Goal: Information Seeking & Learning: Learn about a topic

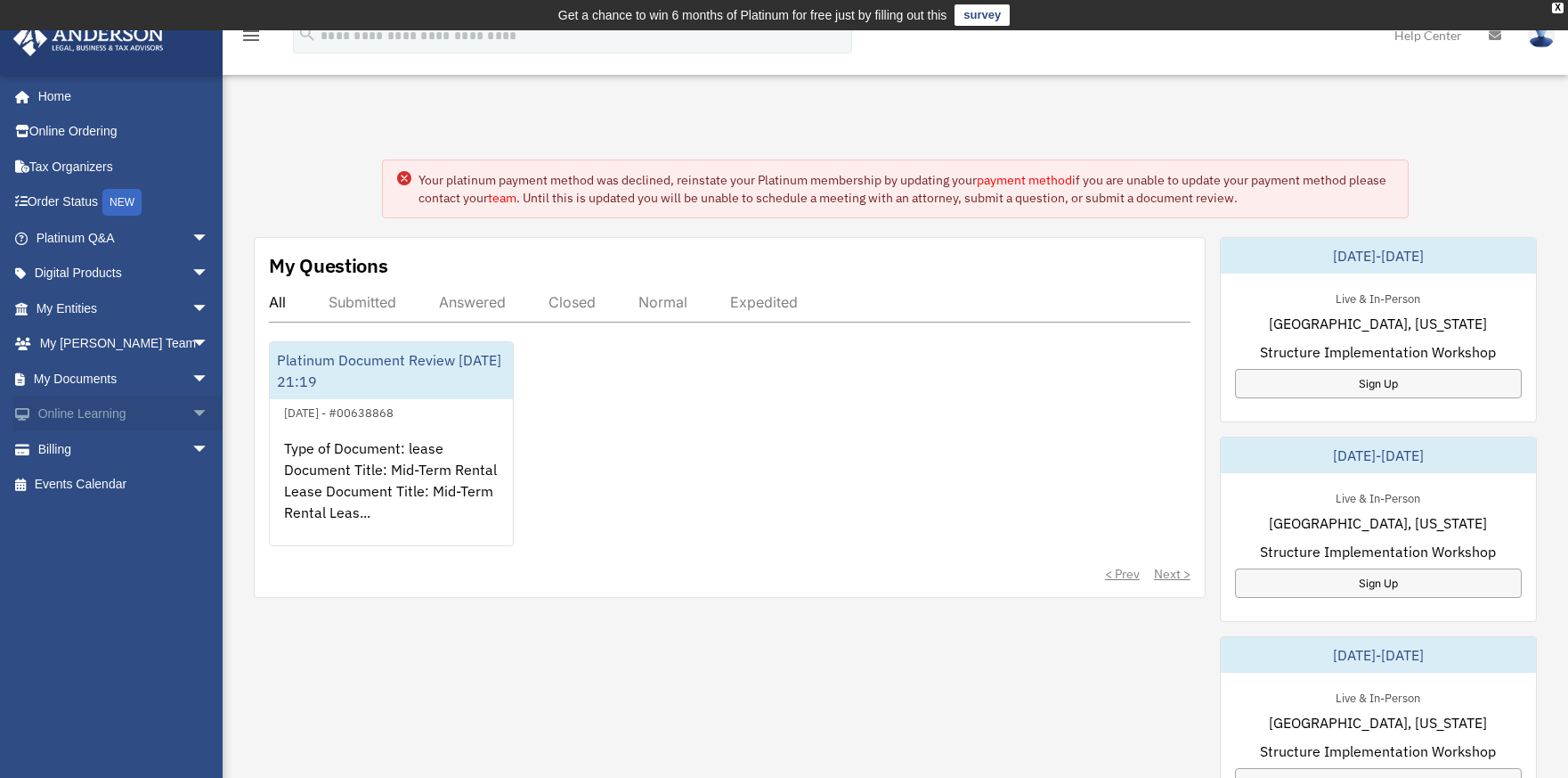
click at [192, 412] on span "arrow_drop_down" at bounding box center [209, 415] width 36 height 37
click at [126, 479] on link "Video Training" at bounding box center [130, 484] width 211 height 36
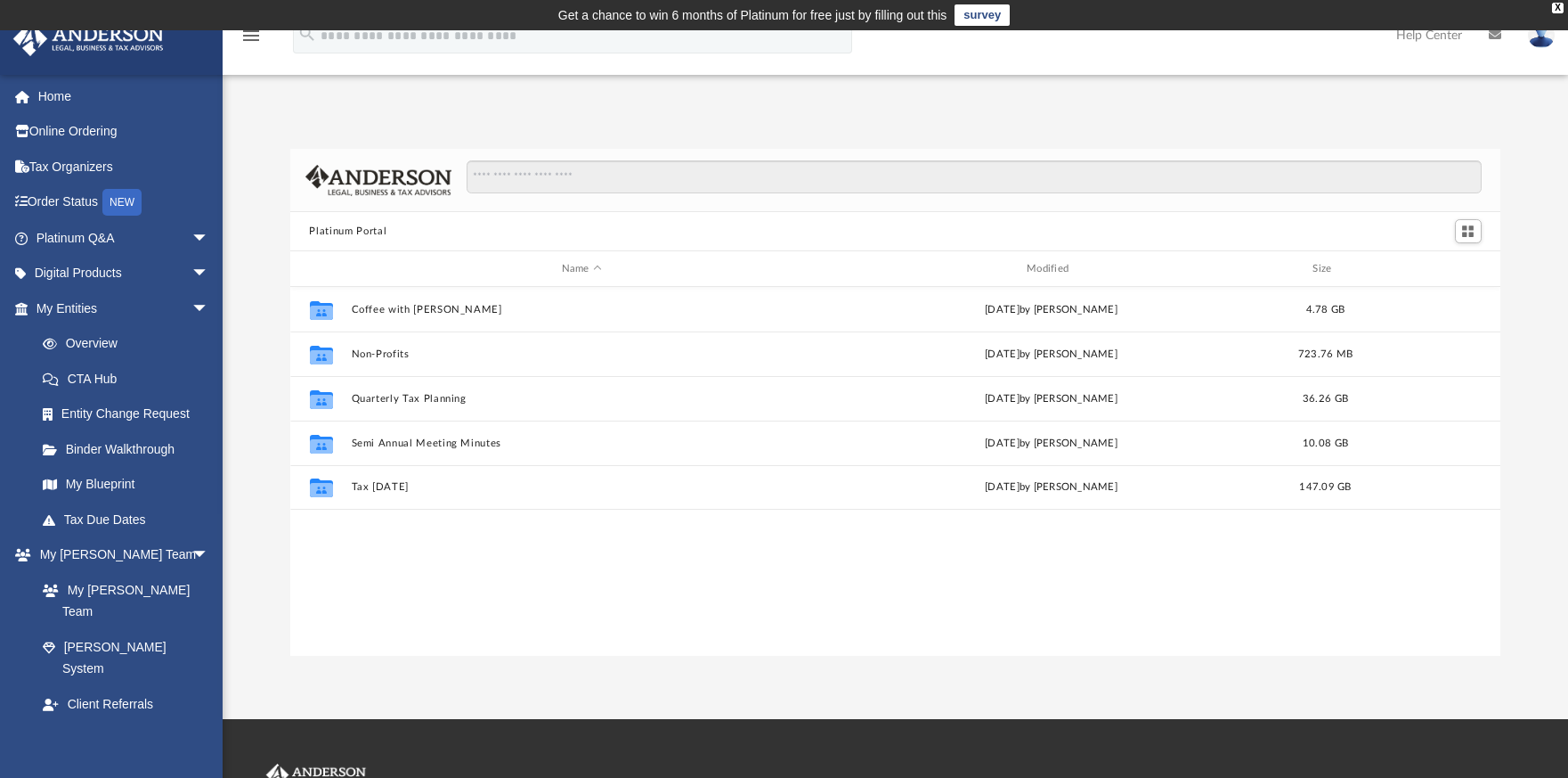
scroll to position [392, 1198]
click at [512, 180] on input "Search files and folders" at bounding box center [973, 176] width 1015 height 34
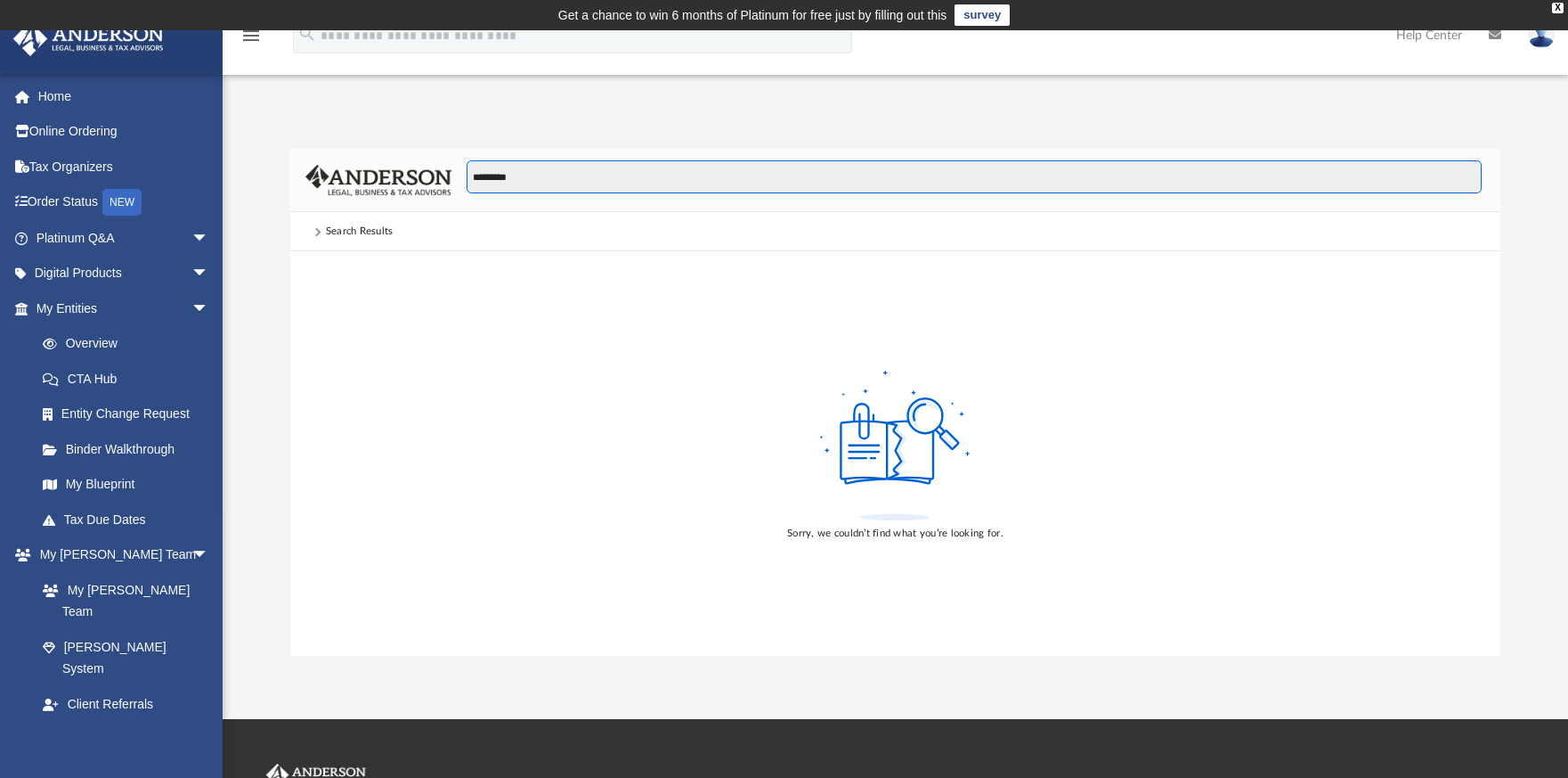
click at [545, 185] on input "*********" at bounding box center [973, 176] width 1015 height 34
type input "*"
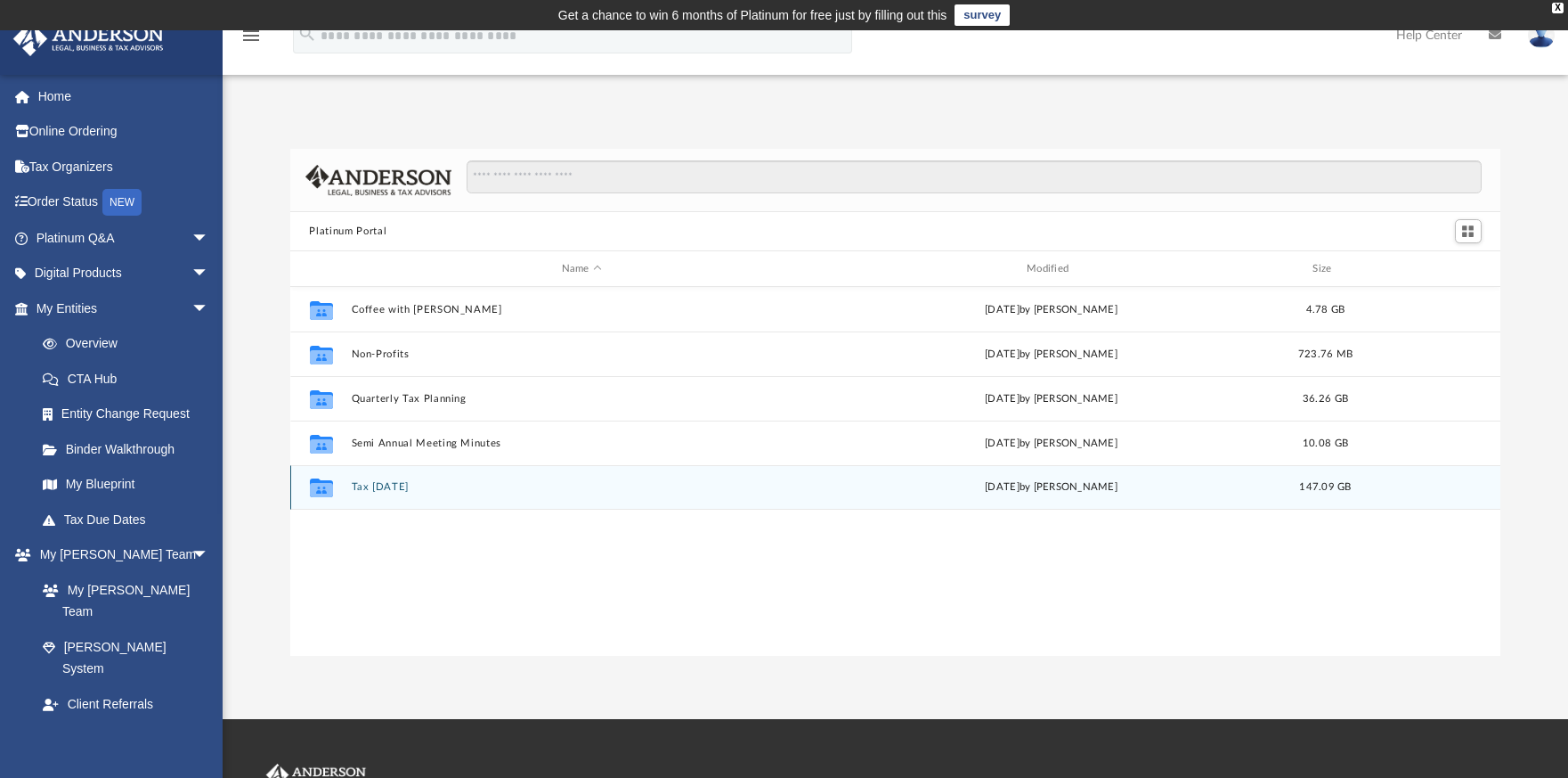
click at [421, 485] on button "Tax Tuesday" at bounding box center [581, 487] width 462 height 12
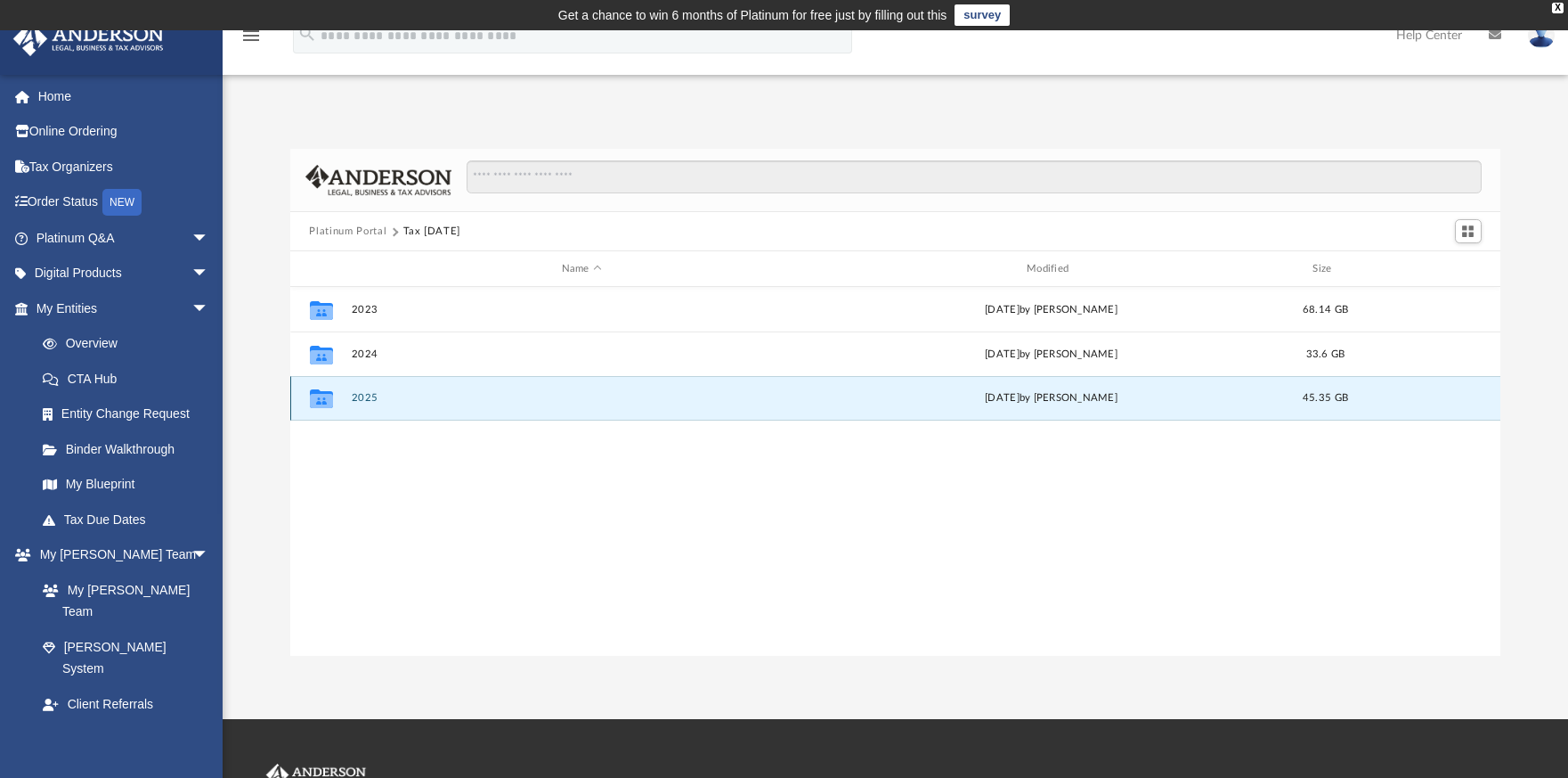
click at [402, 393] on button "2025" at bounding box center [581, 398] width 462 height 12
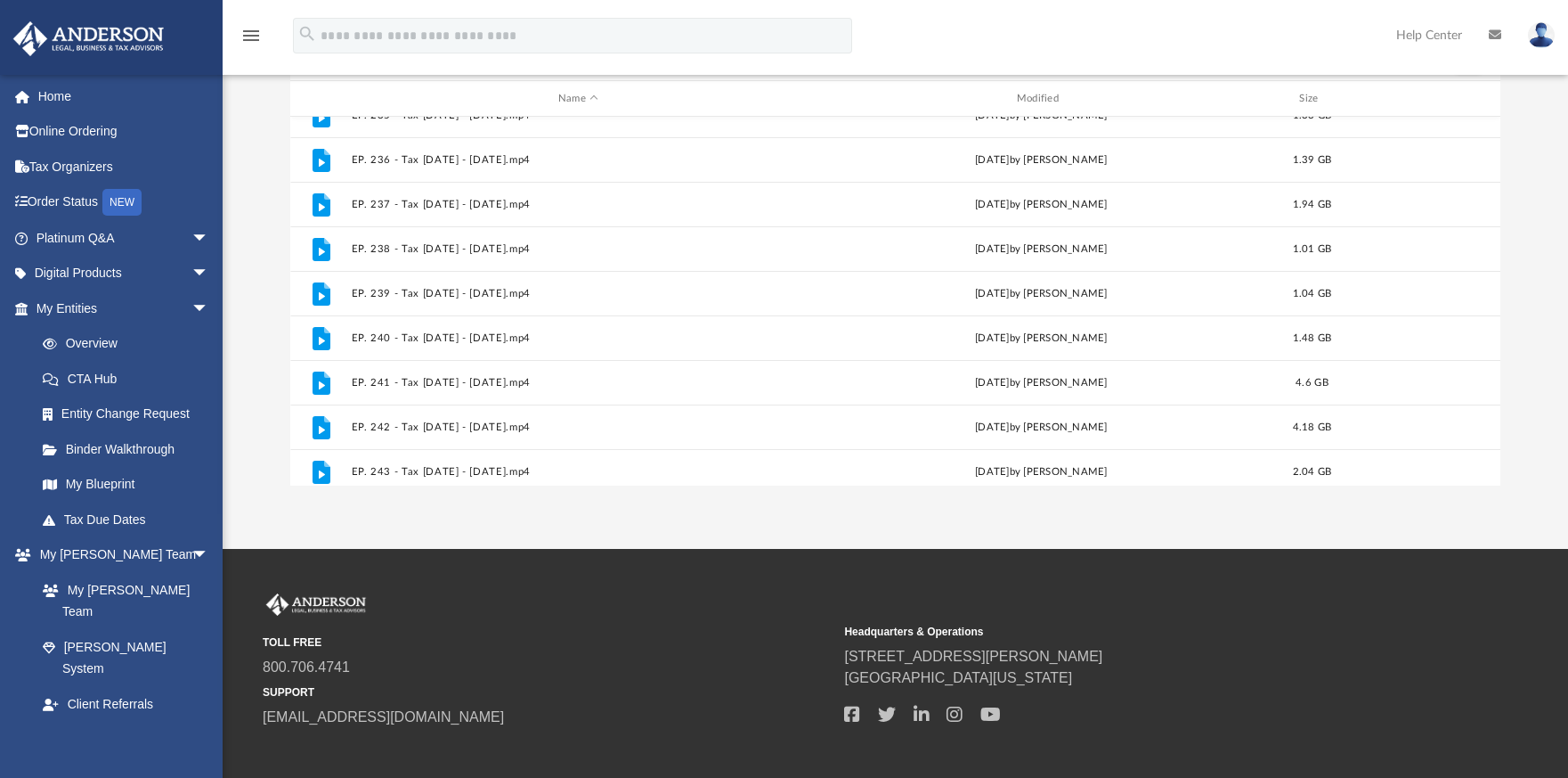
scroll to position [0, 0]
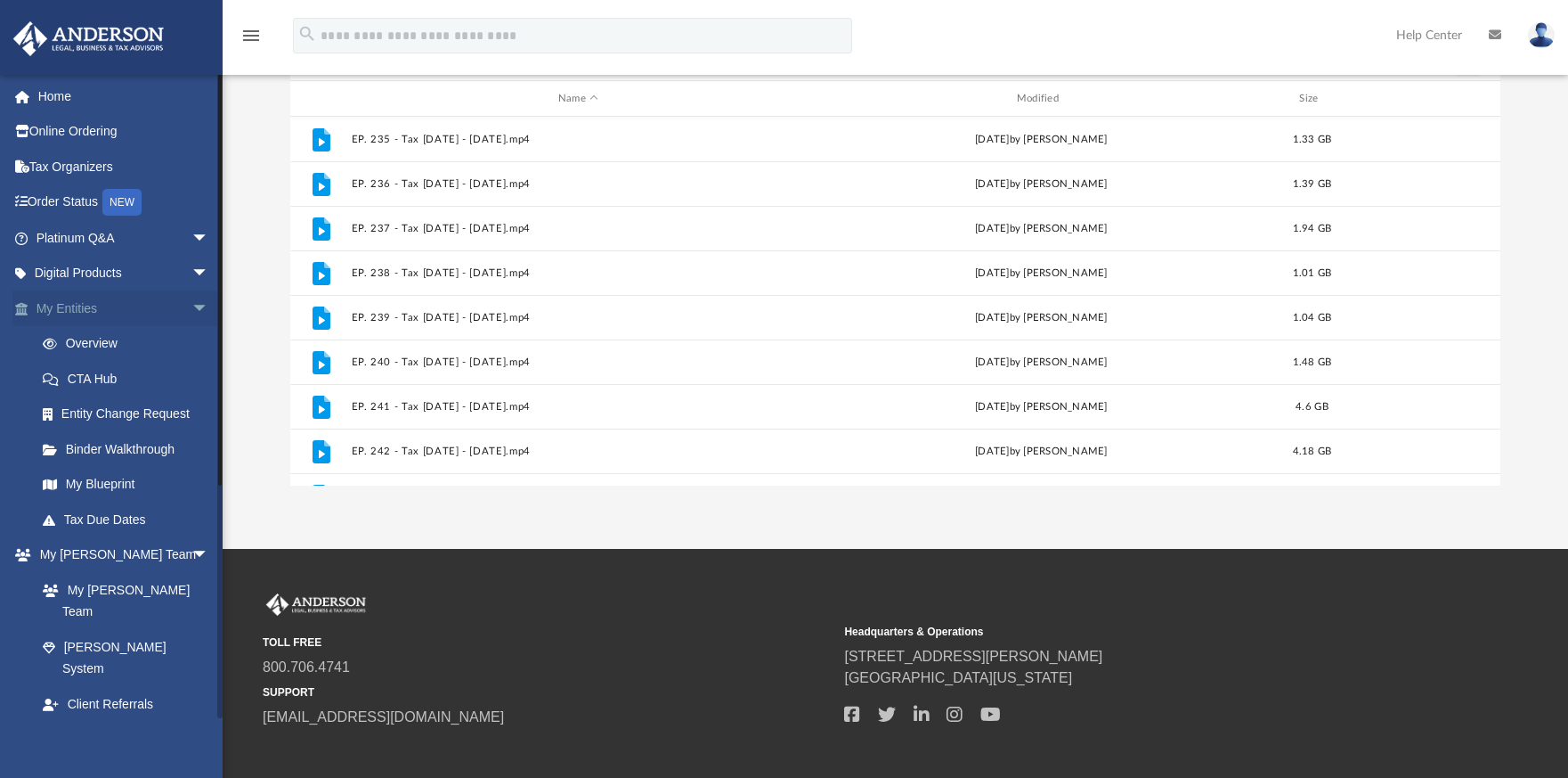
click at [165, 309] on link "My Entities arrow_drop_down" at bounding box center [124, 308] width 224 height 36
click at [192, 302] on span "arrow_drop_down" at bounding box center [209, 309] width 36 height 37
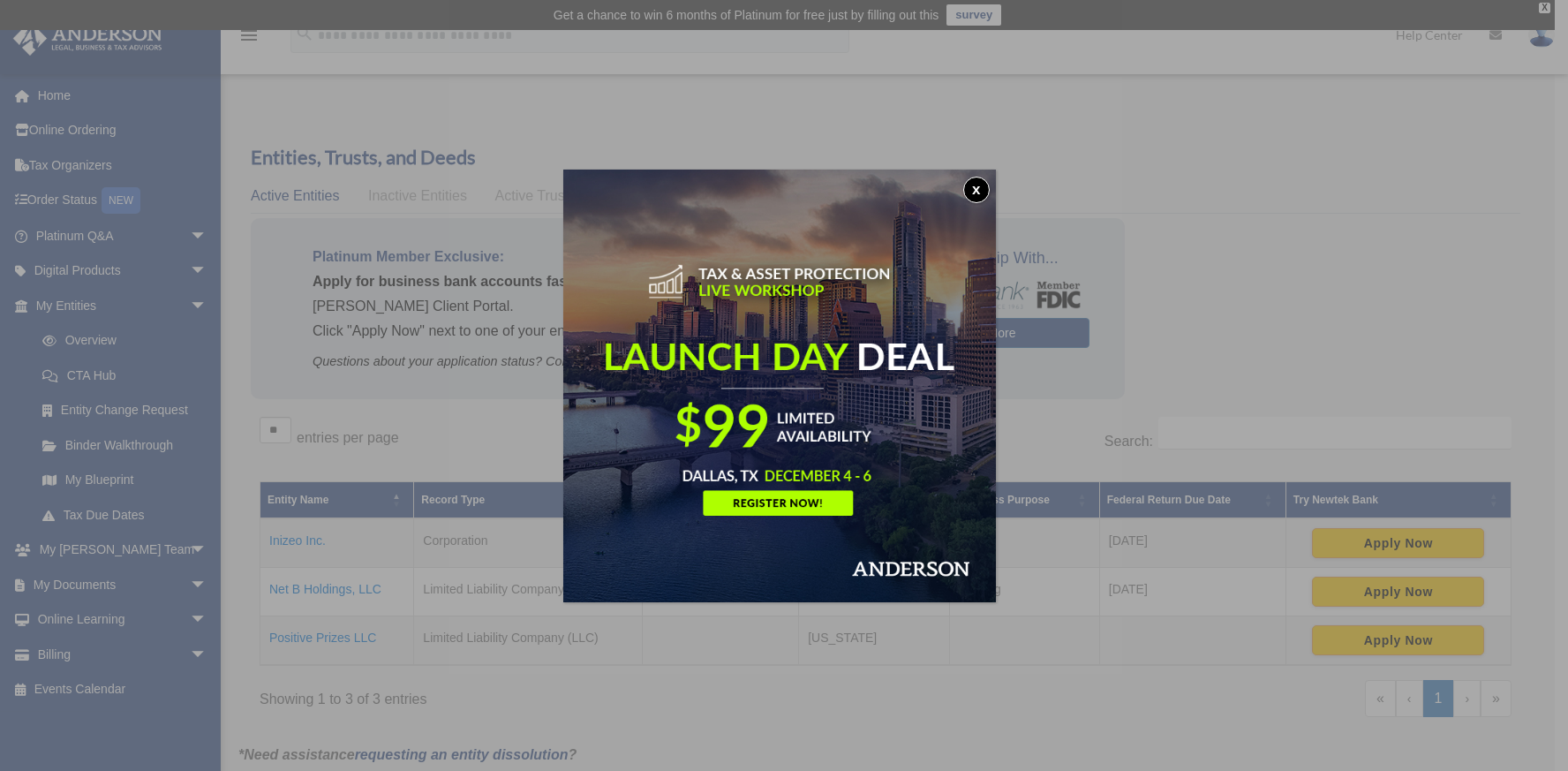
click at [981, 182] on button "x" at bounding box center [977, 190] width 27 height 27
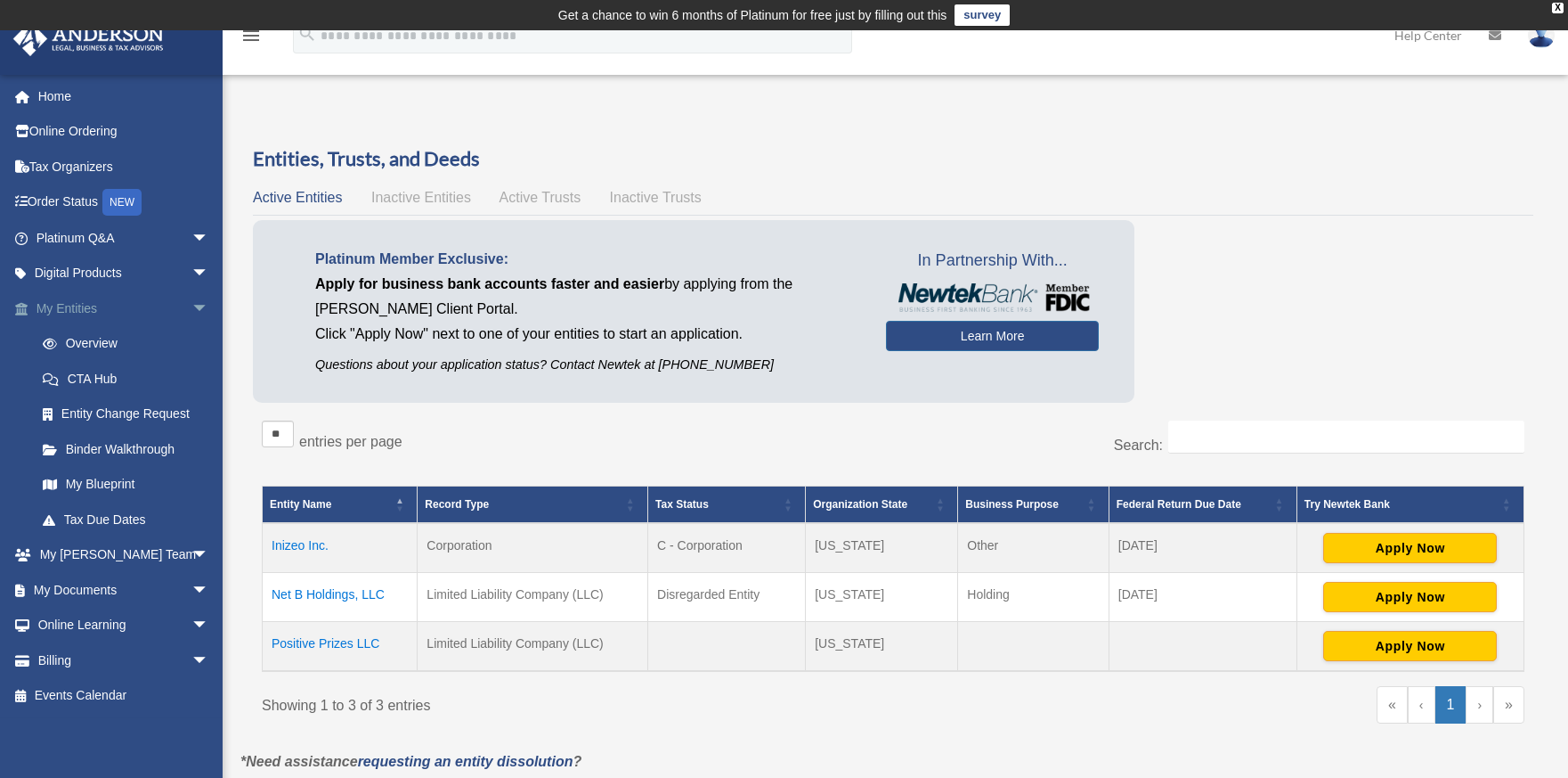
click at [192, 300] on span "arrow_drop_down" at bounding box center [209, 309] width 36 height 37
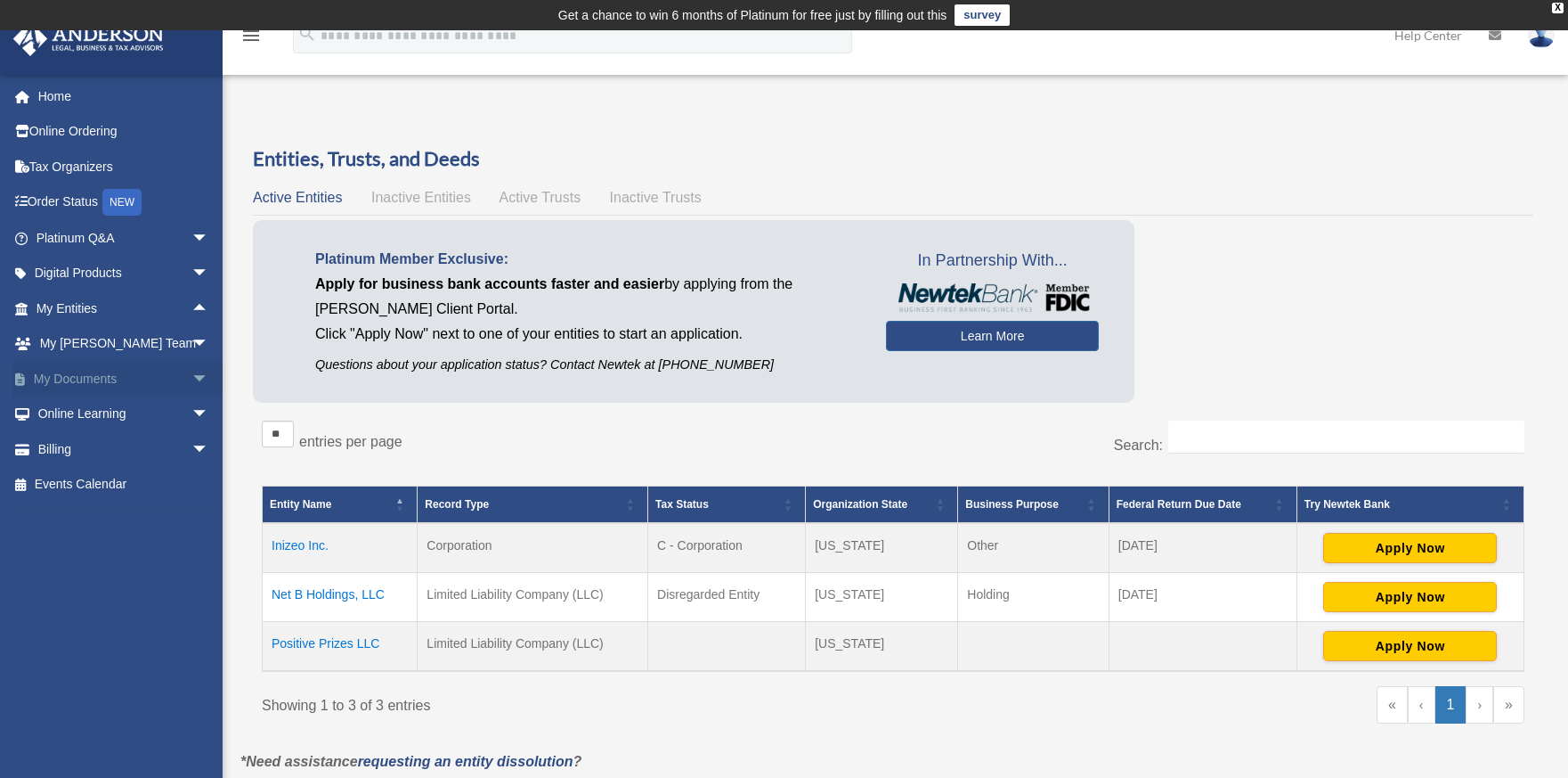
click at [192, 372] on span "arrow_drop_down" at bounding box center [209, 379] width 36 height 37
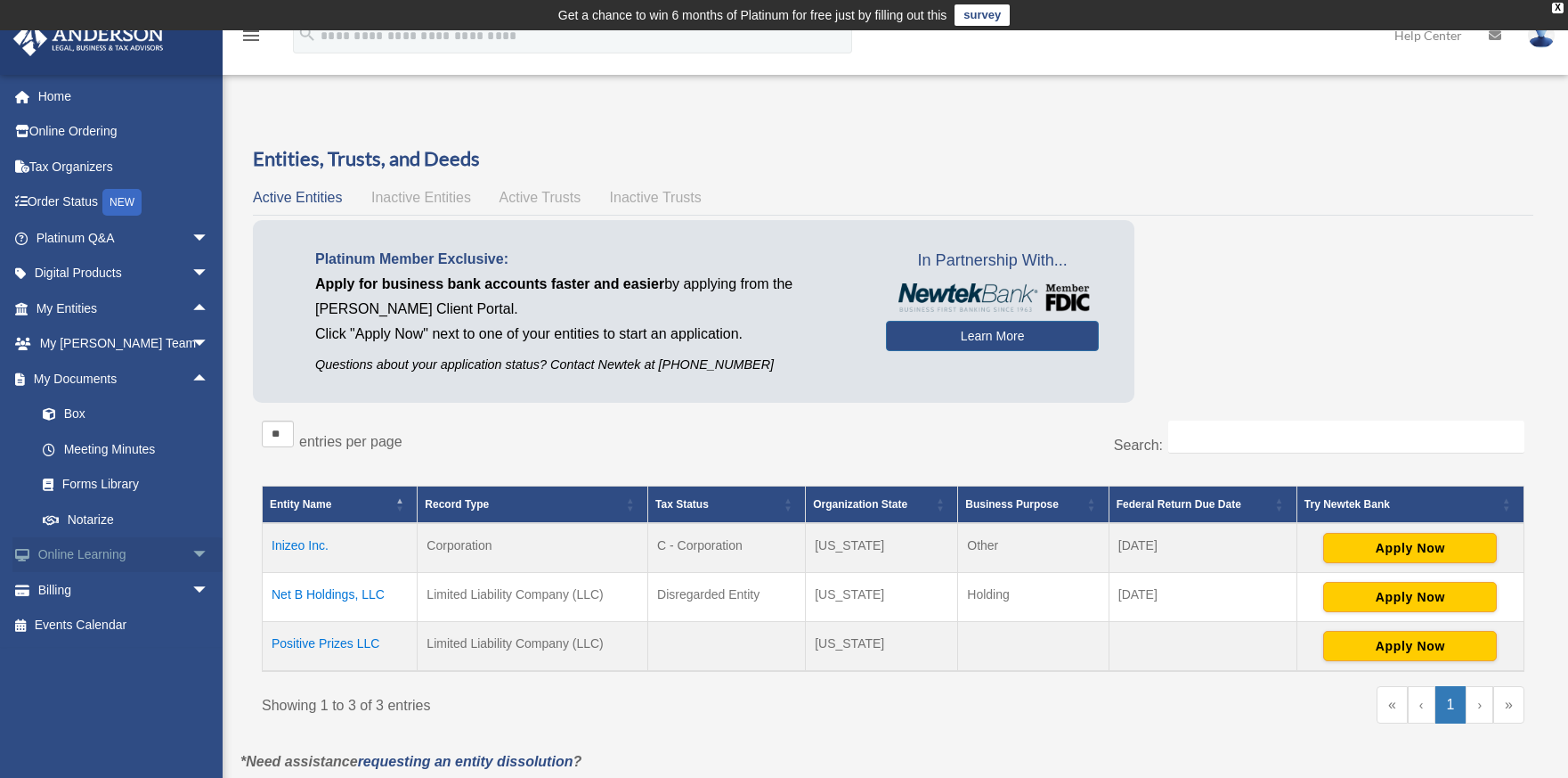
click at [192, 541] on span "arrow_drop_down" at bounding box center [209, 555] width 36 height 37
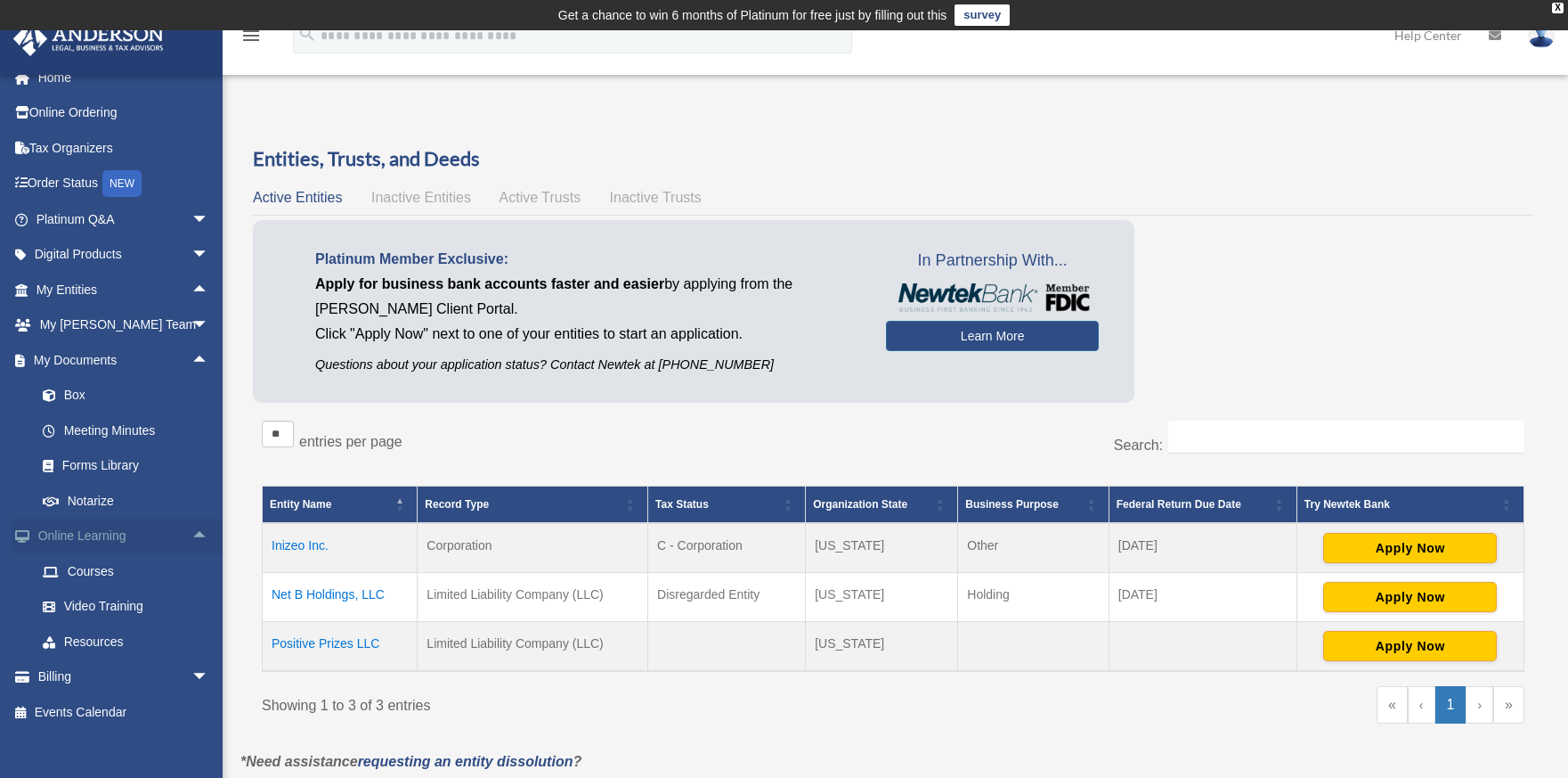
scroll to position [35, 0]
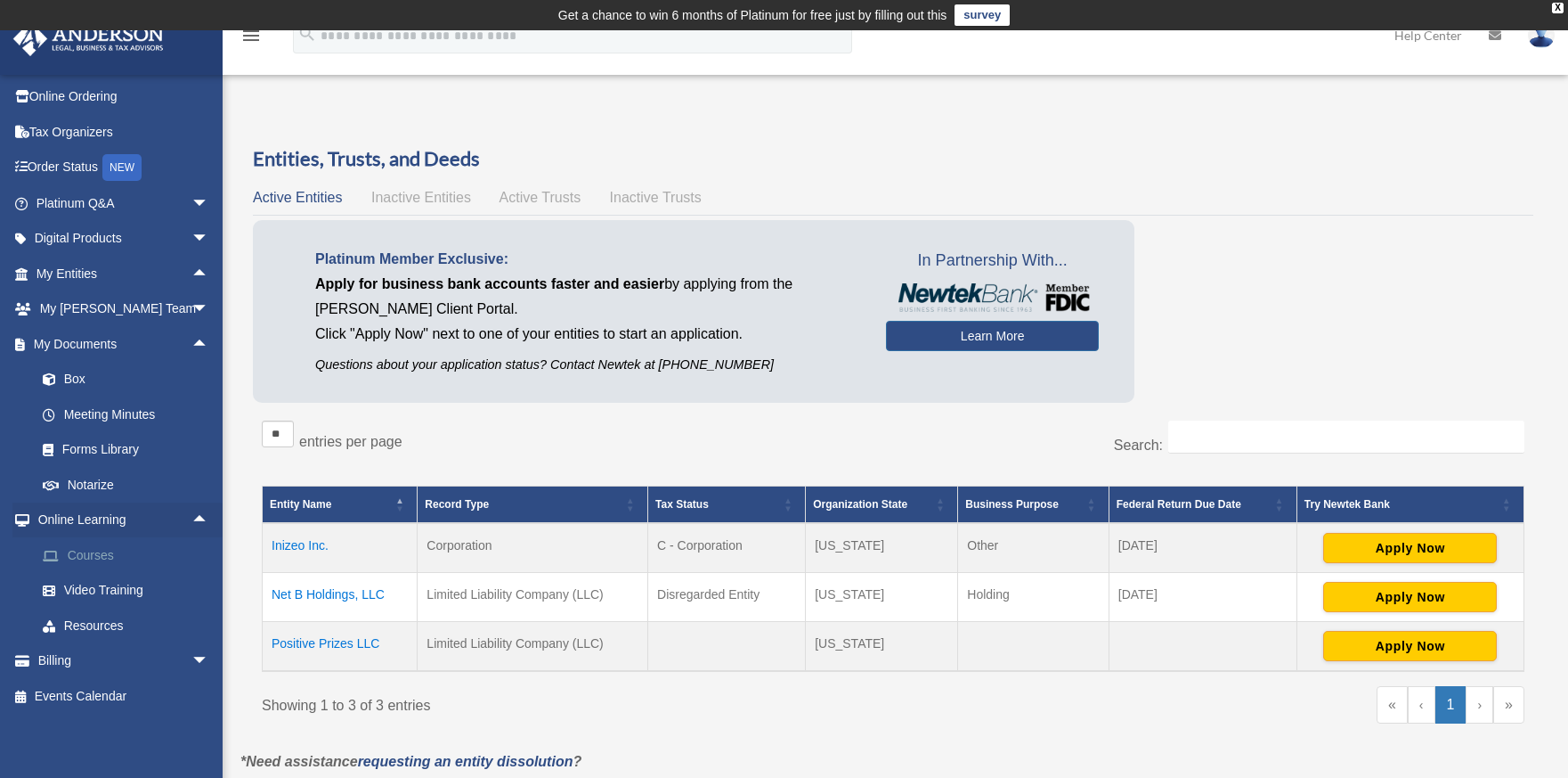
click at [100, 548] on link "Courses" at bounding box center [130, 554] width 211 height 36
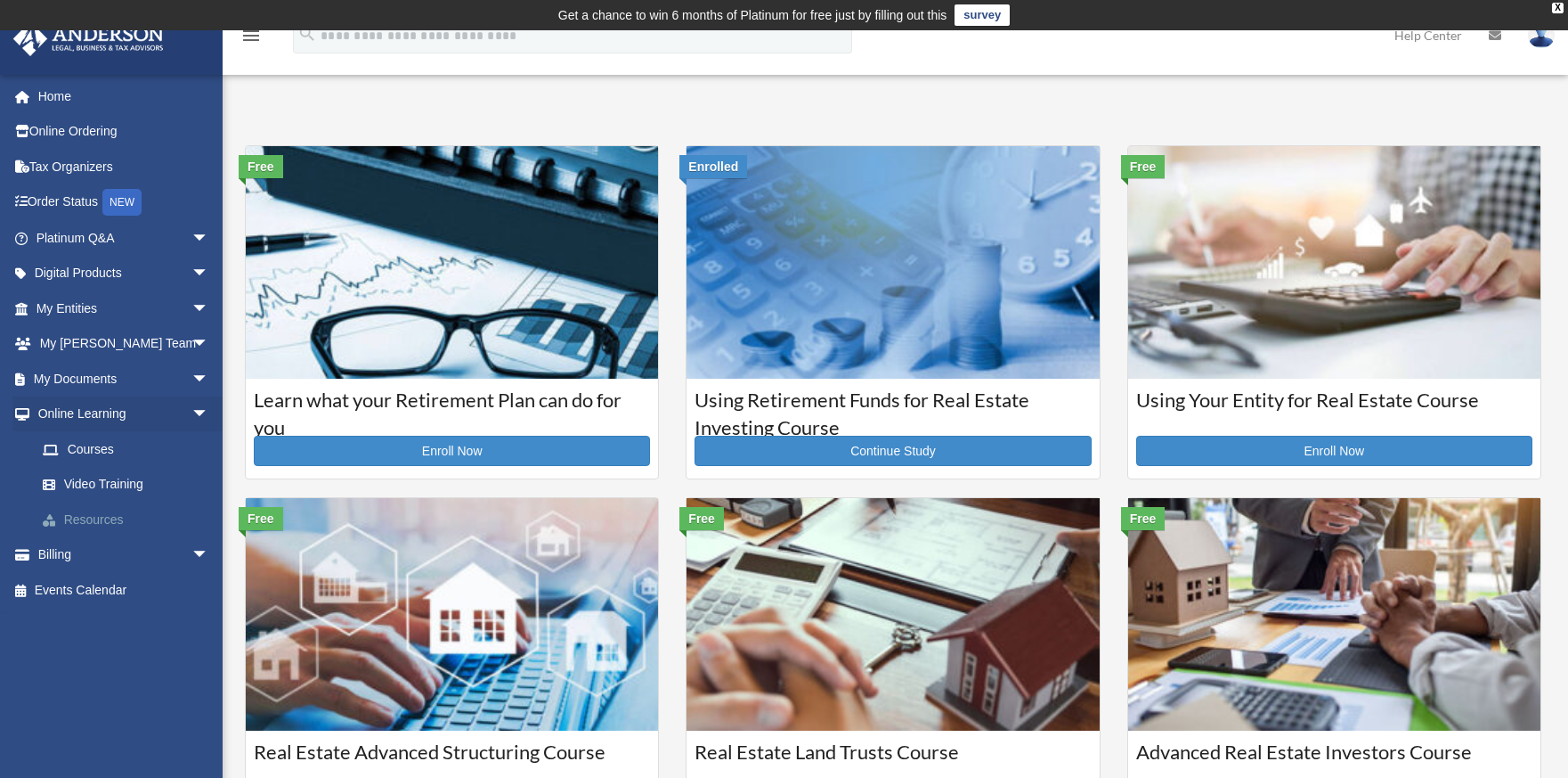
click at [109, 517] on link "Resources" at bounding box center [130, 519] width 211 height 36
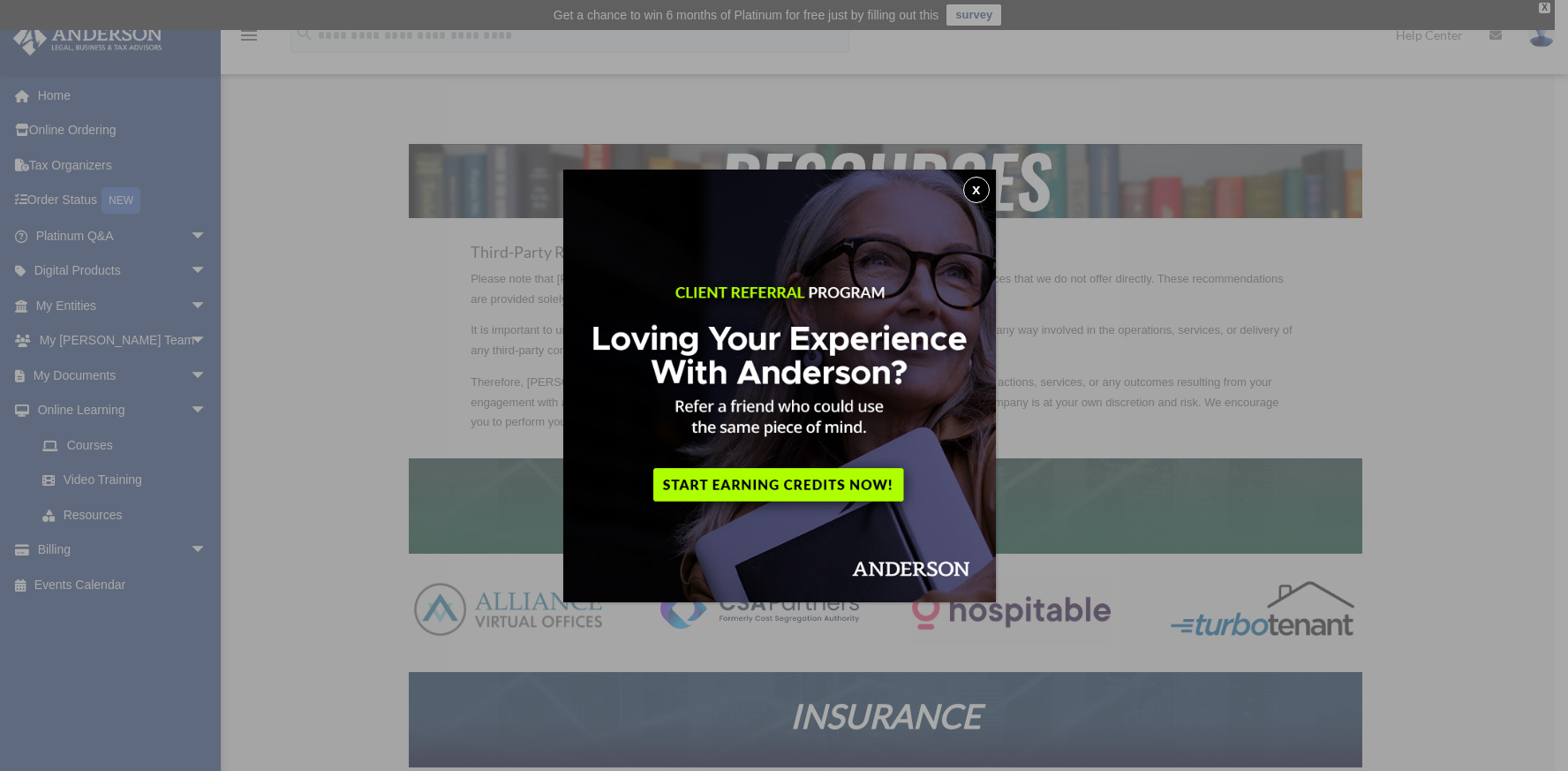
click at [977, 180] on button "x" at bounding box center [977, 190] width 27 height 27
